Goal: Obtain resource: Download file/media

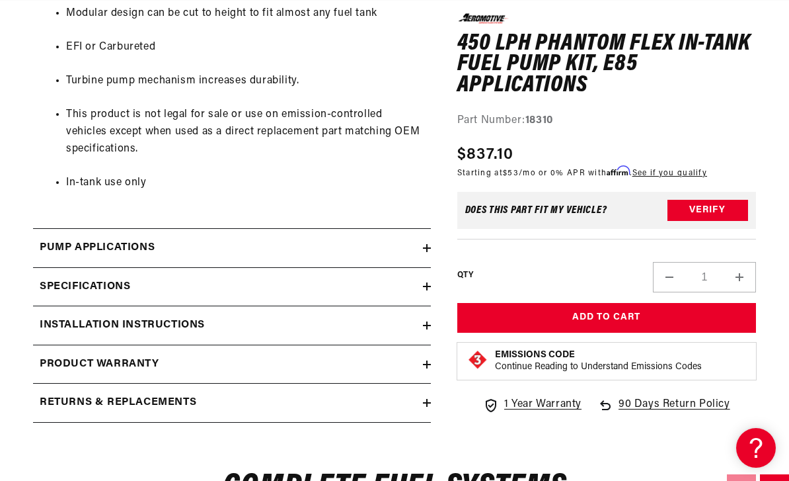
scroll to position [0, 523]
click at [422, 317] on div "Installation Instructions" at bounding box center [228, 325] width 390 height 17
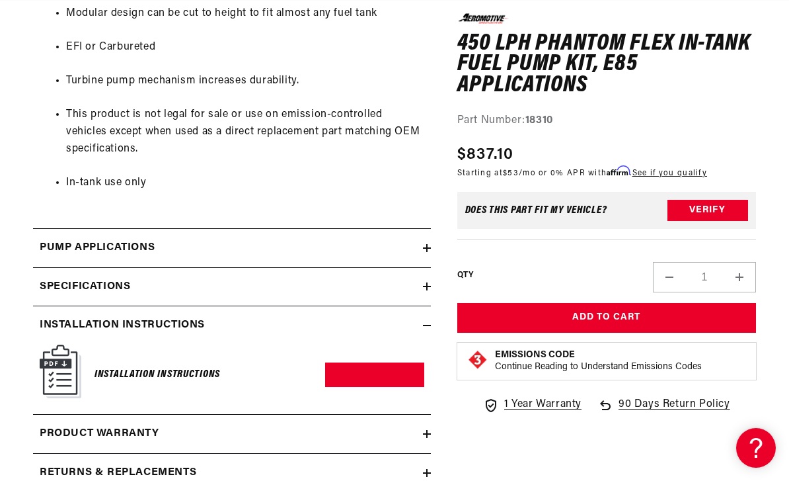
click at [205, 366] on h6 "Installation Instructions" at bounding box center [158, 375] width 126 height 18
click at [373, 362] on link "Download PDF" at bounding box center [374, 374] width 98 height 24
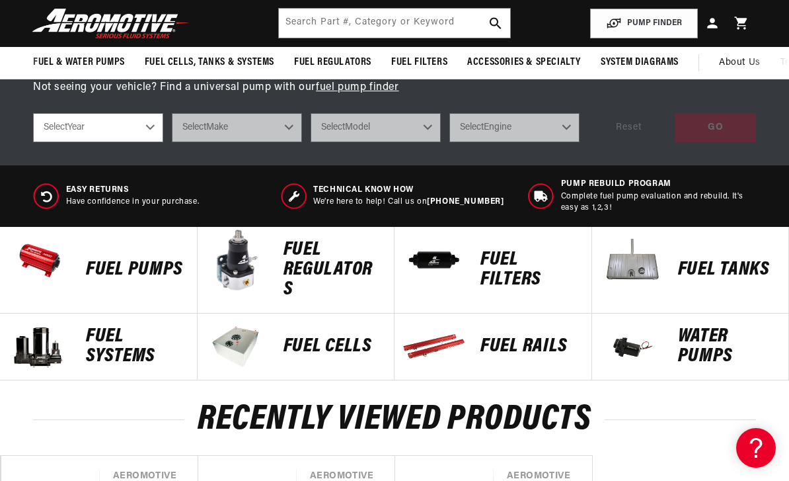
click at [315, 254] on p "FUEL REGULATORS" at bounding box center [333, 269] width 98 height 59
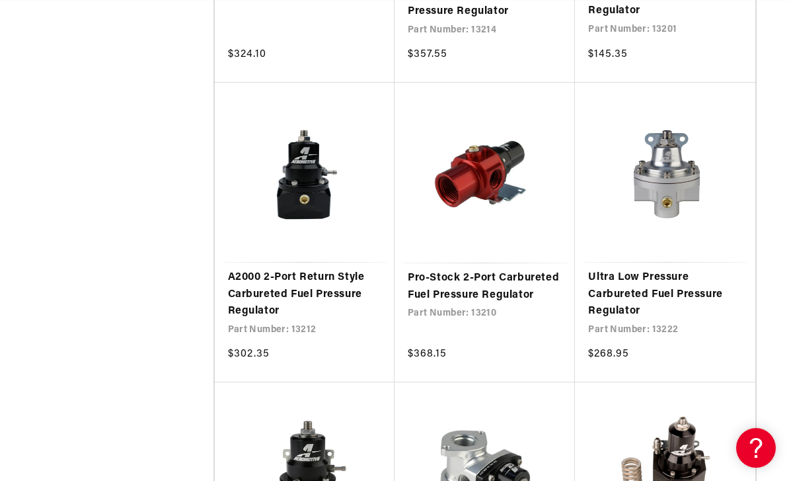
scroll to position [0, 181]
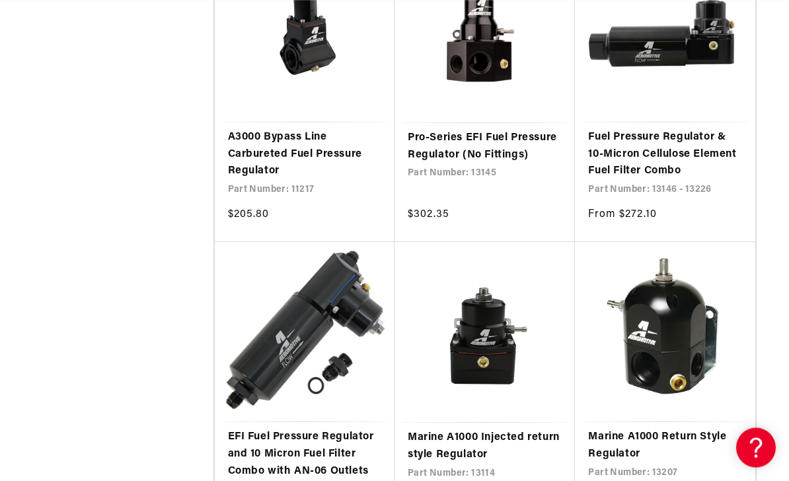
scroll to position [4278, 0]
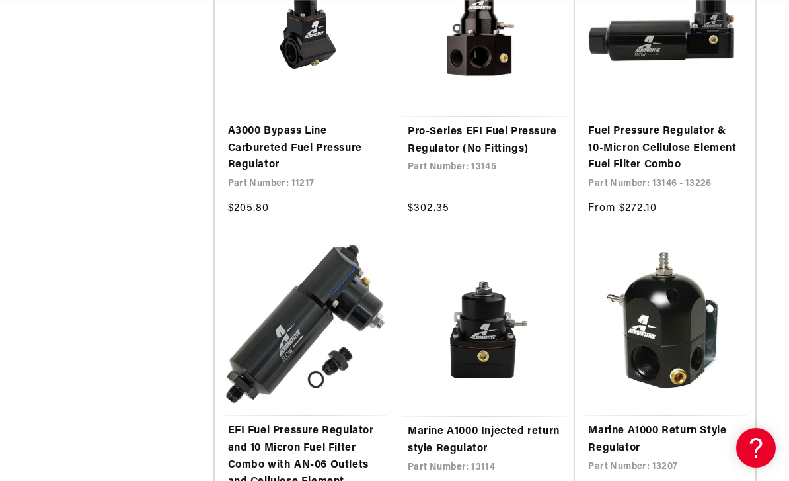
click at [316, 422] on link "EFI Fuel Pressure Regulator and 10 Micron Fuel Filter Combo with AN-06 Outlets …" at bounding box center [304, 455] width 153 height 67
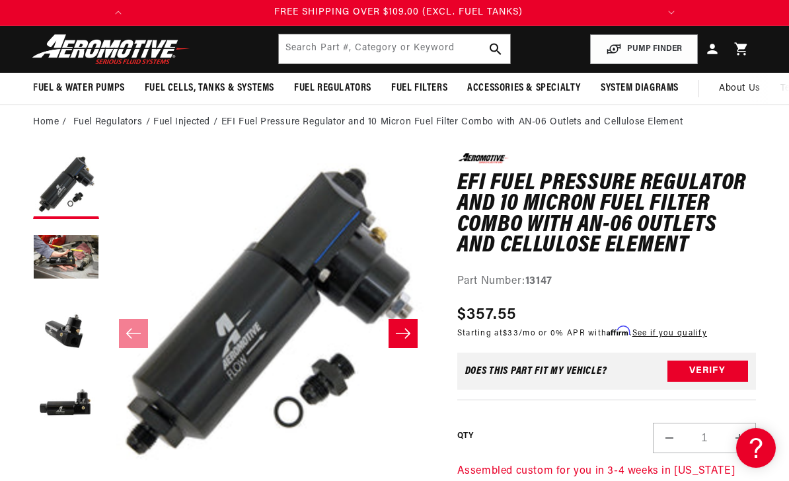
scroll to position [0, 103]
click at [65, 248] on button "Load image 2 in gallery view" at bounding box center [66, 258] width 66 height 66
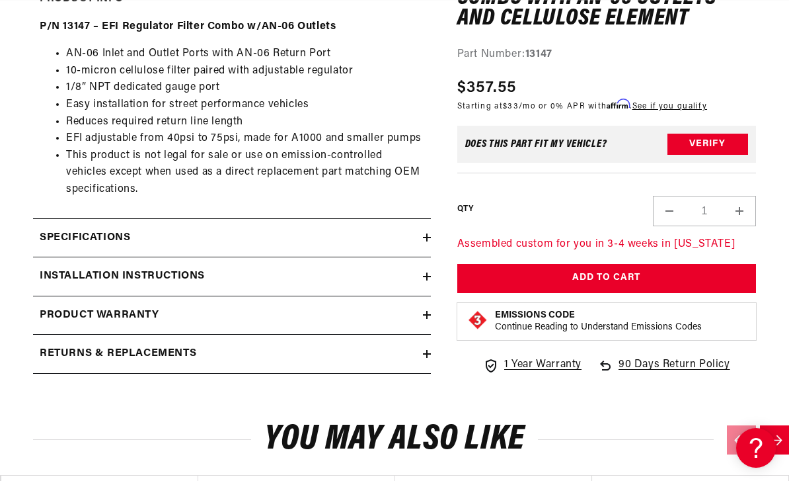
scroll to position [608, 0]
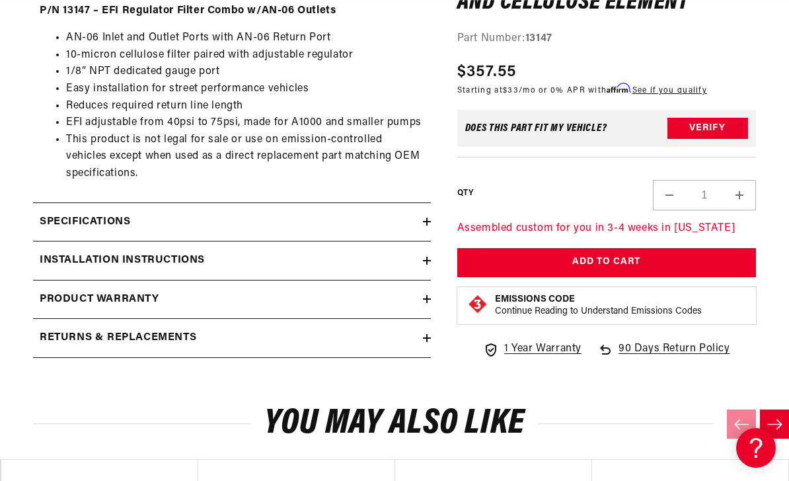
click at [426, 259] on icon at bounding box center [427, 260] width 8 height 8
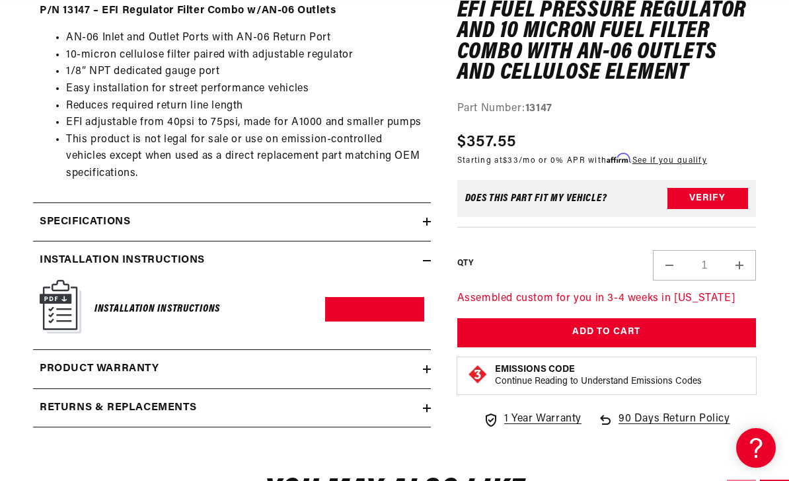
click at [372, 305] on link "Download PDF" at bounding box center [374, 309] width 98 height 24
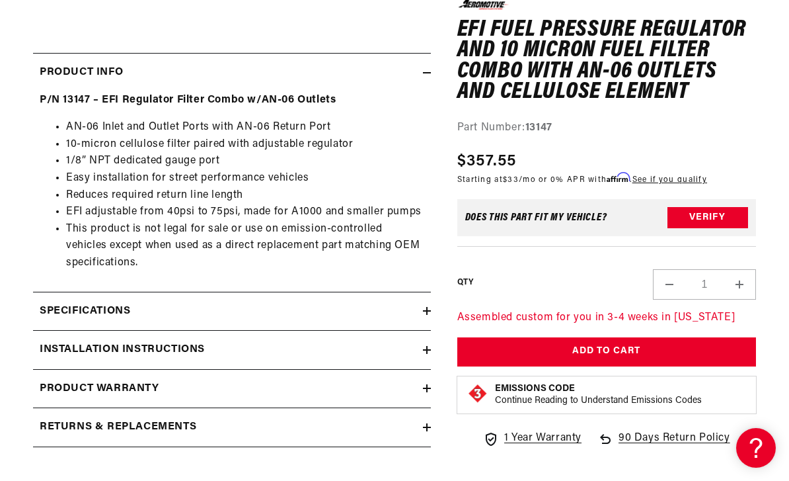
scroll to position [0, 523]
click at [428, 237] on div "P/N 13147 – EFI Regulator Filter Combo w/AN-06 Outlets AN-06 Inlet and Outlet P…" at bounding box center [232, 182] width 398 height 180
